Goal: Task Accomplishment & Management: Complete application form

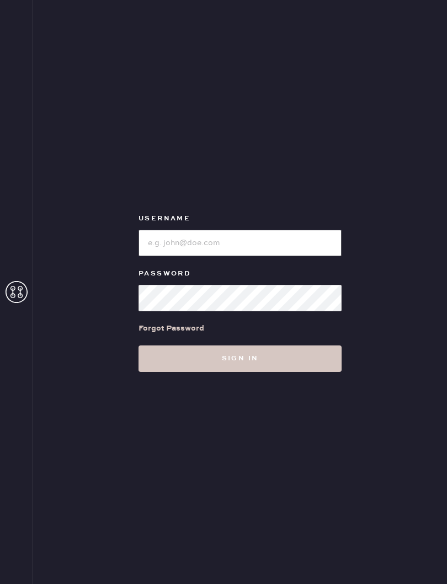
click at [292, 248] on input "loginName" at bounding box center [239, 243] width 203 height 26
type input "Bloomiesseattle"
click at [297, 359] on button "Sign in" at bounding box center [239, 359] width 203 height 26
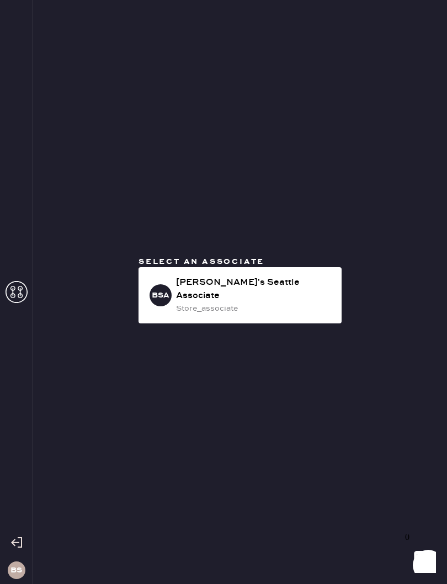
click at [287, 303] on div "store_associate" at bounding box center [254, 309] width 157 height 12
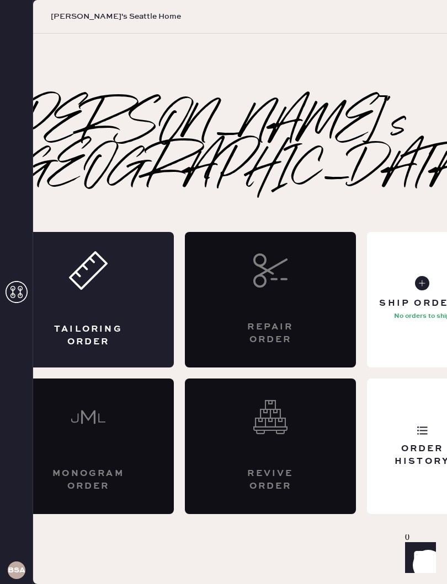
click at [127, 282] on div "Tailoring Order" at bounding box center [88, 300] width 171 height 136
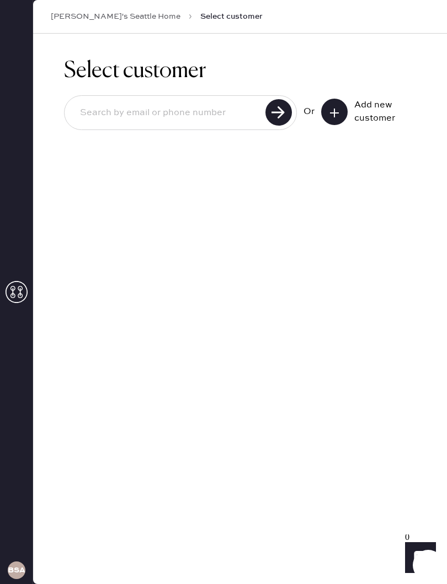
click at [336, 108] on icon at bounding box center [334, 112] width 11 height 11
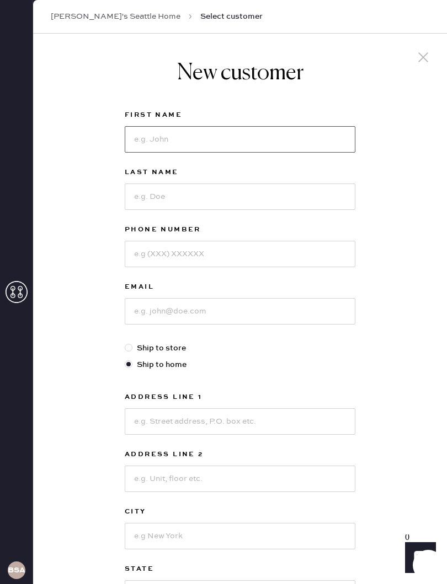
click at [285, 138] on input at bounding box center [240, 139] width 230 height 26
type input "[PERSON_NAME]"
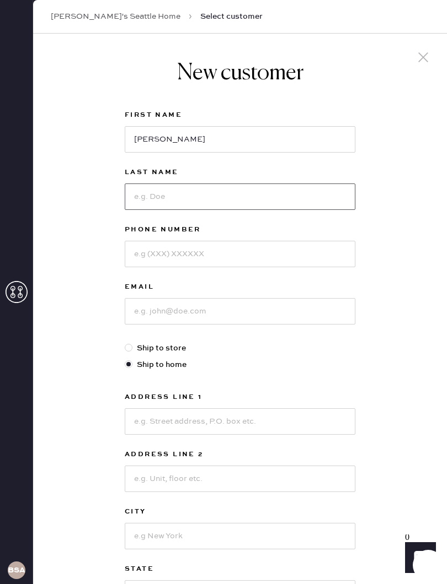
click at [220, 195] on input at bounding box center [240, 197] width 230 height 26
type input "Do"
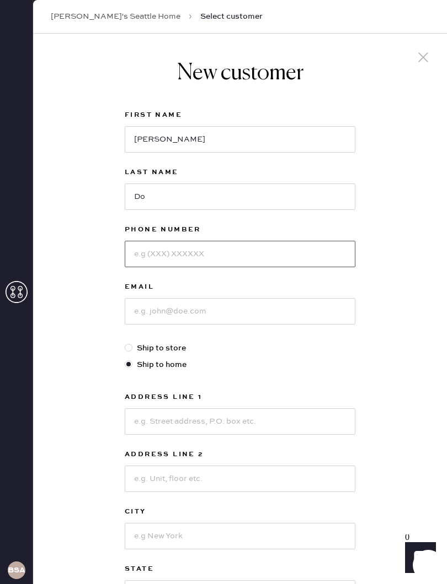
click at [222, 255] on input at bounding box center [240, 254] width 230 height 26
type input "2526717383"
click at [251, 316] on input at bounding box center [240, 311] width 230 height 26
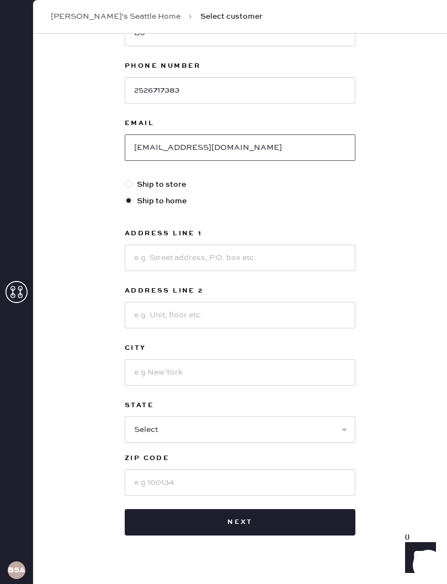
scroll to position [164, 0]
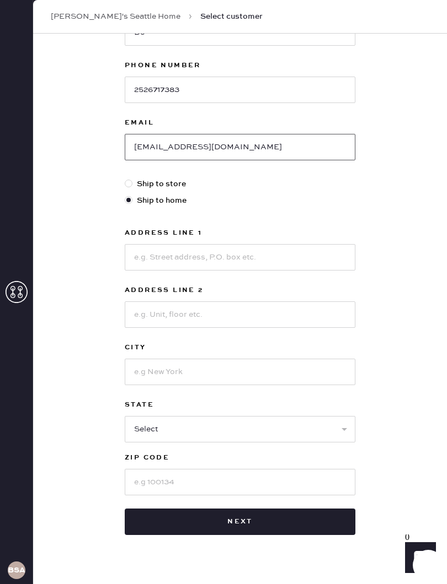
type input "[EMAIL_ADDRESS][DOMAIN_NAME]"
click at [254, 258] on input at bounding box center [240, 257] width 230 height 26
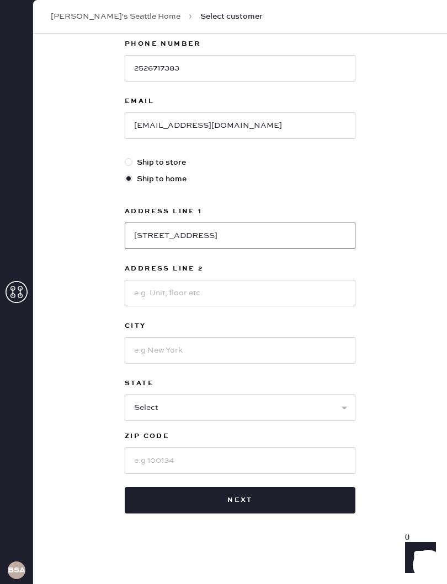
scroll to position [186, 0]
type input "[STREET_ADDRESS]"
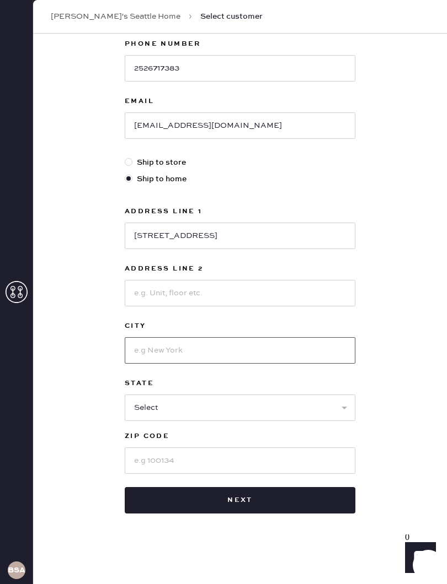
click at [268, 358] on input at bounding box center [240, 350] width 230 height 26
type input "[GEOGRAPHIC_DATA]"
click at [286, 402] on select "Select AK AL AR AZ CA CO CT [GEOGRAPHIC_DATA] DE FL [GEOGRAPHIC_DATA] HI [GEOGR…" at bounding box center [240, 408] width 230 height 26
select select "WA"
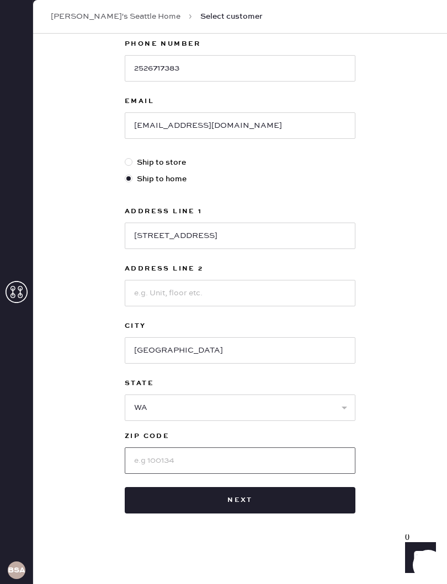
click at [239, 460] on input at bounding box center [240, 461] width 230 height 26
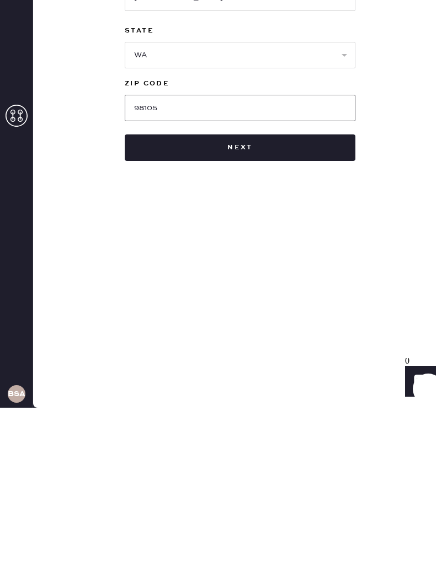
type input "98105"
click at [253, 311] on button "Next" at bounding box center [240, 324] width 230 height 26
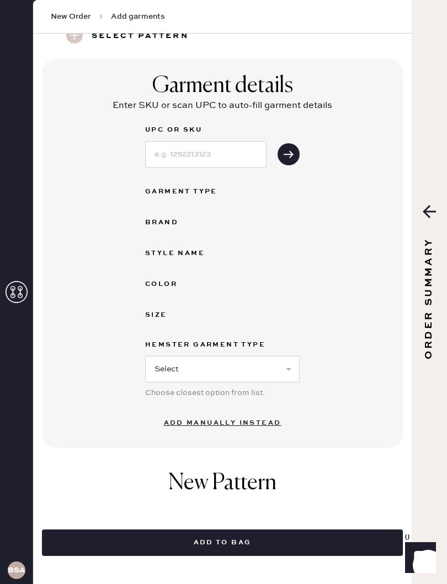
scroll to position [52, 0]
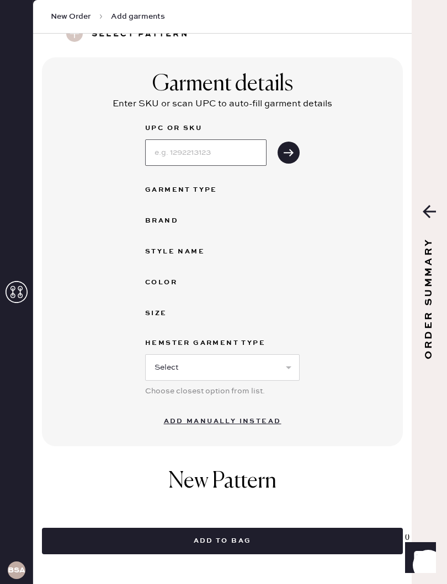
click at [222, 165] on input at bounding box center [205, 152] width 121 height 26
type input "192648932697"
click at [287, 149] on icon "submit" at bounding box center [288, 152] width 11 height 11
select select "4"
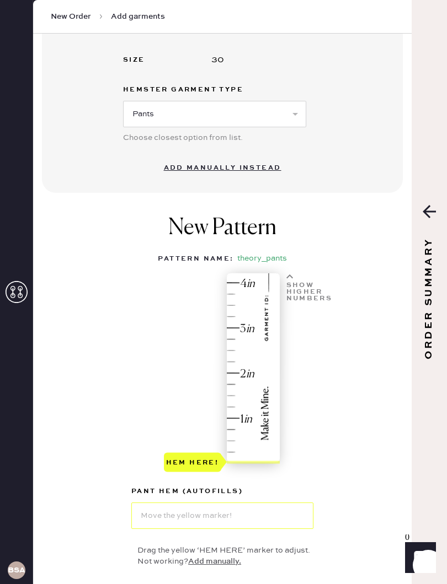
scroll to position [334, 0]
click at [295, 272] on div "Show higher numbers" at bounding box center [308, 285] width 51 height 27
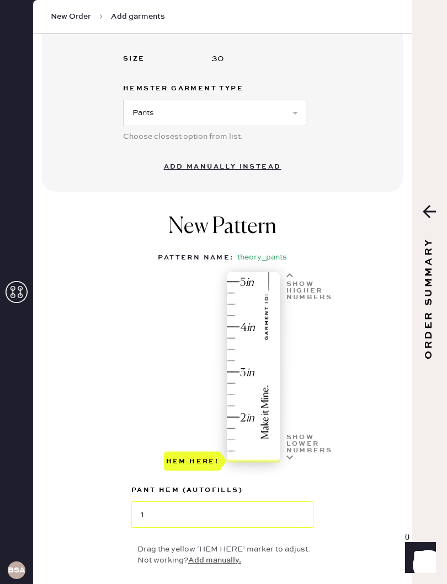
click at [295, 281] on div "Show higher numbers" at bounding box center [309, 291] width 47 height 20
click at [229, 292] on div "Hem here!" at bounding box center [222, 374] width 117 height 198
type input "5.5"
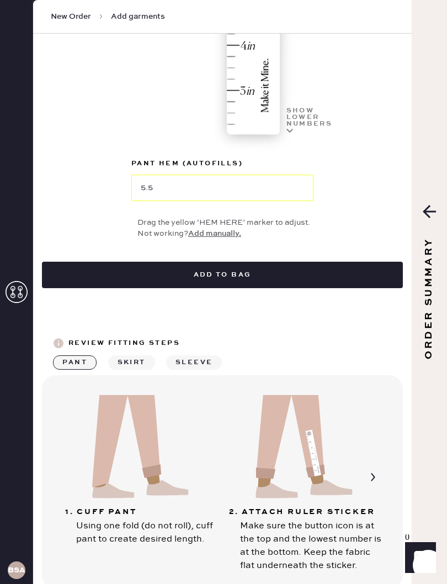
scroll to position [659, 0]
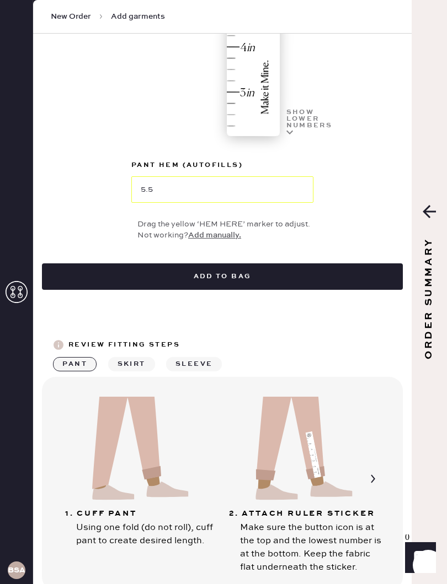
click at [351, 264] on button "Add to bag" at bounding box center [222, 277] width 361 height 26
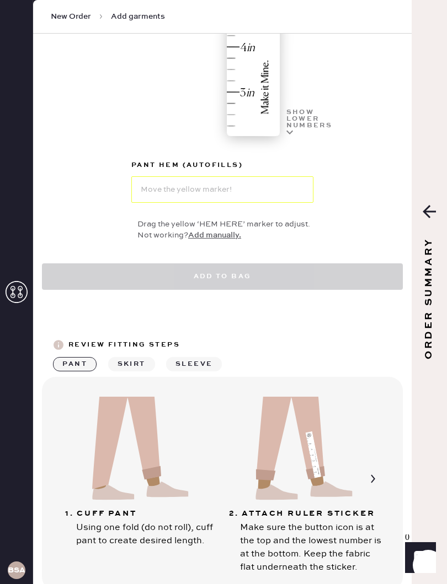
select select "4"
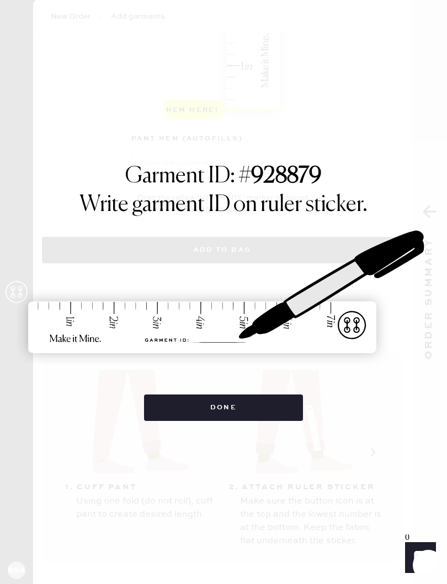
scroll to position [415, 0]
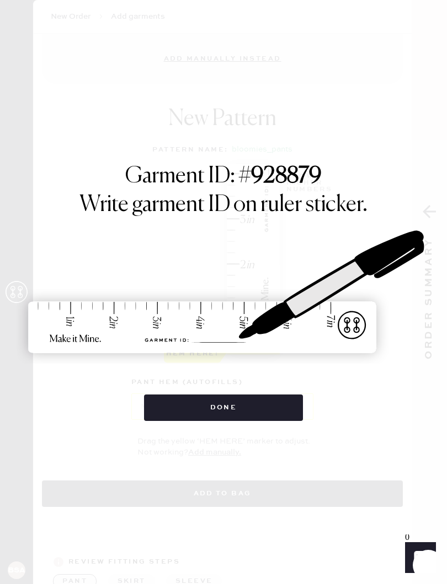
click at [168, 415] on button "Done" at bounding box center [223, 408] width 159 height 26
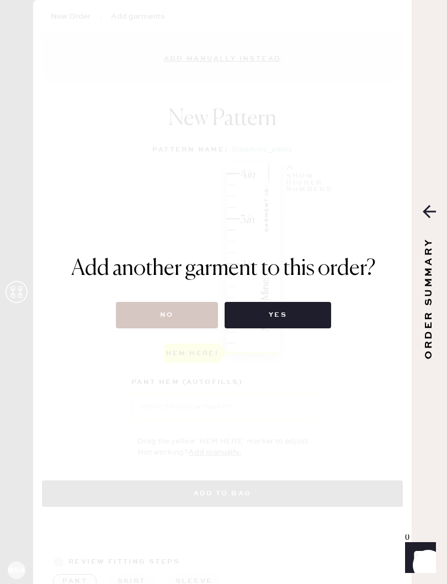
click at [170, 313] on button "No" at bounding box center [167, 315] width 102 height 26
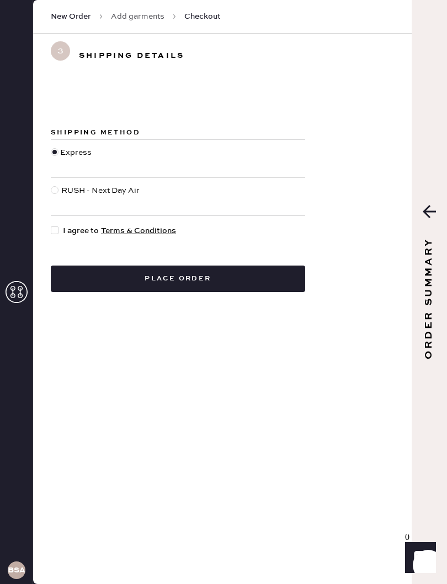
click at [117, 182] on div "RUSH - Next Day Air" at bounding box center [178, 196] width 254 height 37
click at [90, 193] on div "RUSH - Next Day Air" at bounding box center [101, 197] width 80 height 24
click at [51, 185] on input "RUSH - Next Day Air" at bounding box center [51, 185] width 1 height 1
radio input "true"
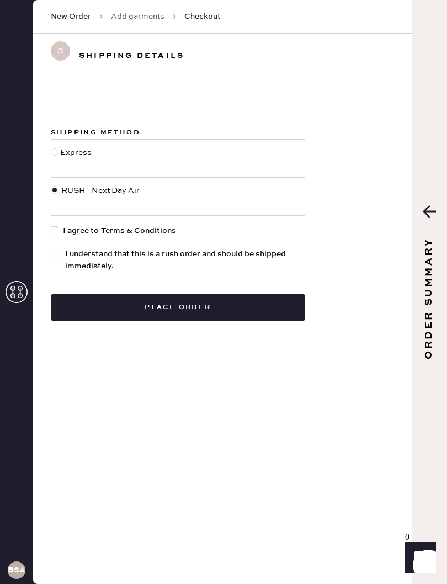
click at [76, 221] on div "Shipping Method Express RUSH - Next Day Air I agree to Terms & Conditions I und…" at bounding box center [178, 223] width 254 height 195
click at [80, 222] on div "Shipping Method Express RUSH - Next Day Air I agree to Terms & Conditions I und…" at bounding box center [178, 223] width 254 height 195
click at [60, 234] on div at bounding box center [57, 231] width 12 height 12
click at [51, 225] on input "I agree to Terms & Conditions" at bounding box center [51, 225] width 1 height 1
checkbox input "true"
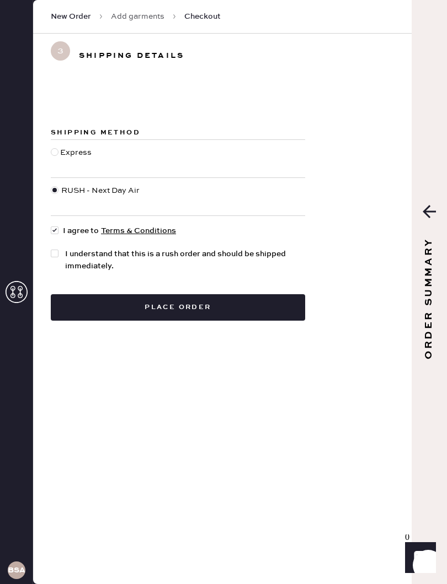
click at [61, 255] on div at bounding box center [56, 260] width 11 height 24
click at [51, 249] on input "I understand that this is a rush order and should be shipped immediately." at bounding box center [51, 248] width 1 height 1
checkbox input "true"
click at [269, 309] on button "Place order" at bounding box center [178, 307] width 254 height 26
